Goal: Task Accomplishment & Management: Manage account settings

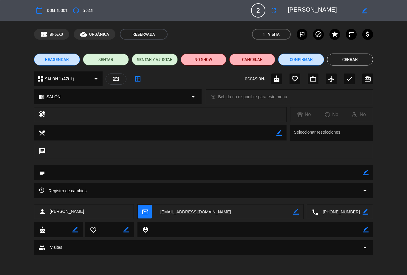
click at [299, 58] on button "Confirmar" at bounding box center [301, 60] width 46 height 12
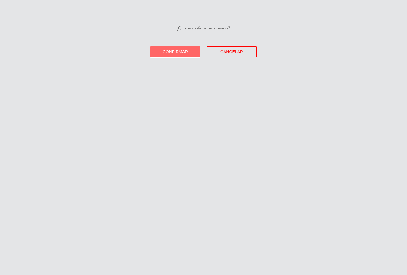
click at [188, 50] on span "Confirmar" at bounding box center [175, 51] width 25 height 5
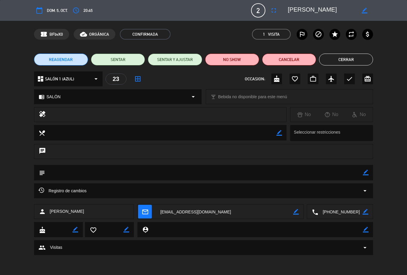
click at [127, 57] on button "SENTAR" at bounding box center [118, 60] width 54 height 12
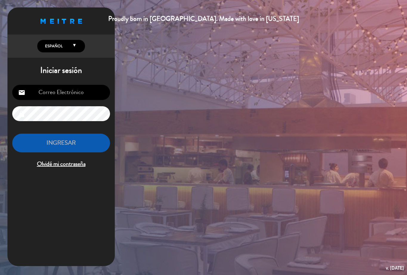
click at [85, 75] on h1 "Iniciar sesión" at bounding box center [60, 71] width 107 height 10
click at [80, 92] on input "email" at bounding box center [61, 92] width 98 height 15
click at [84, 89] on input "email" at bounding box center [61, 92] width 98 height 15
type input "[EMAIL_ADDRESS][DOMAIN_NAME]"
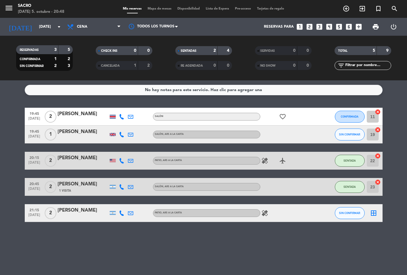
click at [74, 230] on div "No hay notas para este servicio. Haz clic para agregar una 19:45 [DATE] 2 [PERS…" at bounding box center [203, 177] width 407 height 195
click at [312, 213] on div "healing" at bounding box center [287, 213] width 54 height 18
click at [372, 210] on icon "border_all" at bounding box center [373, 213] width 7 height 7
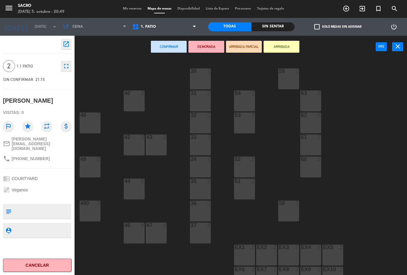
click at [367, 124] on div "30 2 55 2 31 2 40 2 54 2 63 2 32 2 48 2 53 2 62 2 33 2 42 2 43 2 61 2 49 2 34 2…" at bounding box center [243, 166] width 328 height 217
click at [368, 119] on div "30 2 55 2 31 2 40 2 54 2 63 2 32 2 48 2 53 2 62 2 33 2 42 2 43 2 61 2 49 2 34 2…" at bounding box center [243, 166] width 328 height 217
click at [183, 29] on span "1. PATIO" at bounding box center [164, 26] width 70 height 13
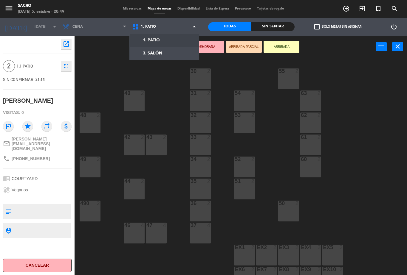
click at [178, 53] on ng-component "menu [PERSON_NAME][DATE] 5. octubre - 20:49 Mis reservas Mapa de mesas Disponib…" at bounding box center [203, 137] width 407 height 275
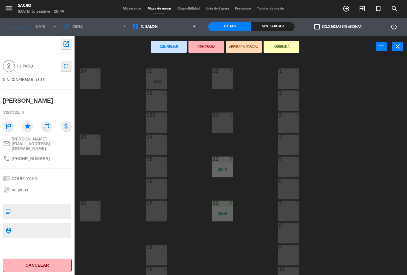
click at [227, 83] on div "20 3" at bounding box center [222, 79] width 21 height 21
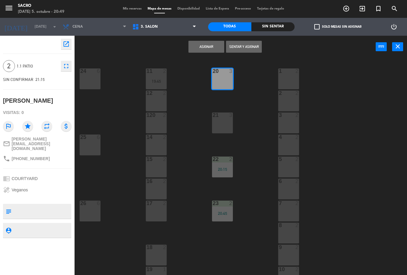
click at [250, 50] on button "Sentar y Asignar" at bounding box center [244, 47] width 36 height 12
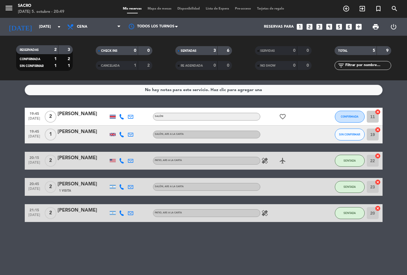
click at [267, 210] on icon "healing" at bounding box center [264, 213] width 7 height 7
click at [314, 140] on div at bounding box center [322, 135] width 16 height 18
click at [314, 137] on div at bounding box center [322, 135] width 16 height 18
click at [310, 138] on div at bounding box center [287, 135] width 54 height 18
click at [309, 136] on div at bounding box center [287, 135] width 54 height 18
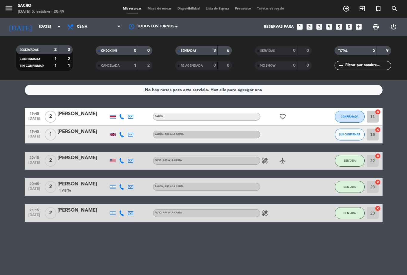
click at [307, 138] on div at bounding box center [287, 135] width 54 height 18
